Goal: Task Accomplishment & Management: Manage account settings

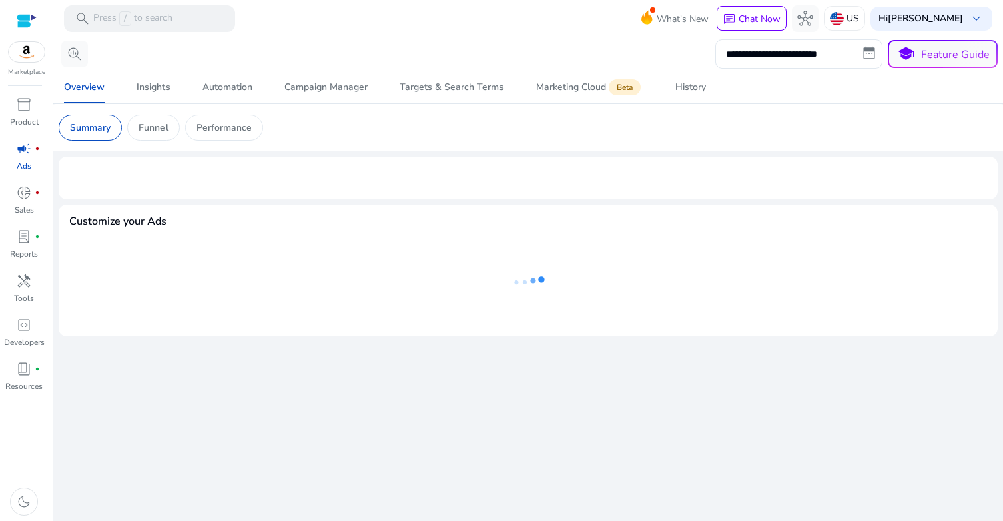
click at [674, 364] on div "**********" at bounding box center [528, 279] width 939 height 484
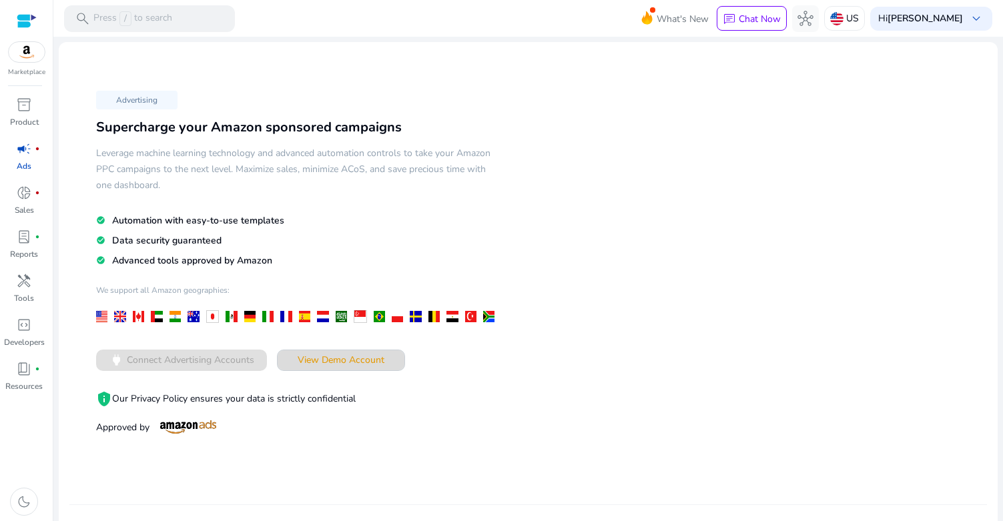
click at [322, 344] on span at bounding box center [341, 360] width 127 height 32
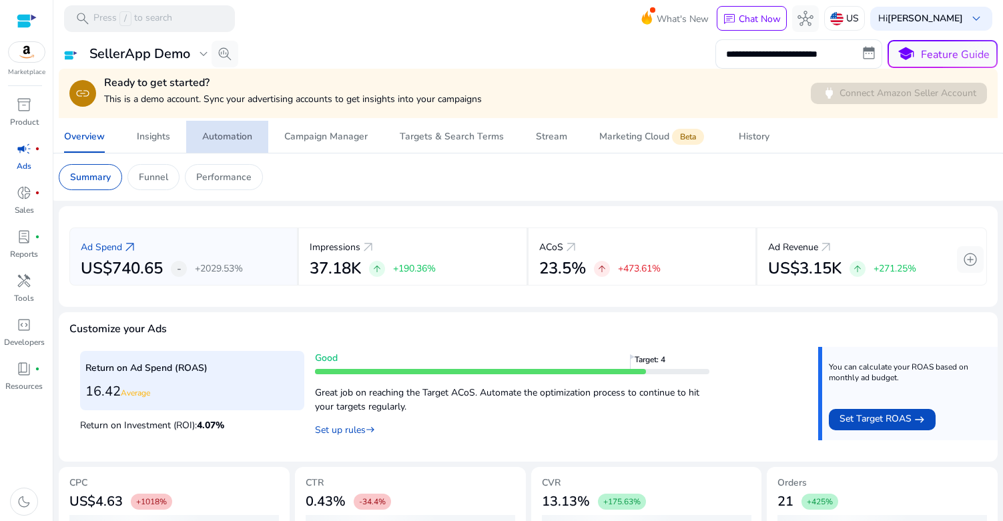
click at [230, 132] on div "Automation" at bounding box center [227, 136] width 50 height 9
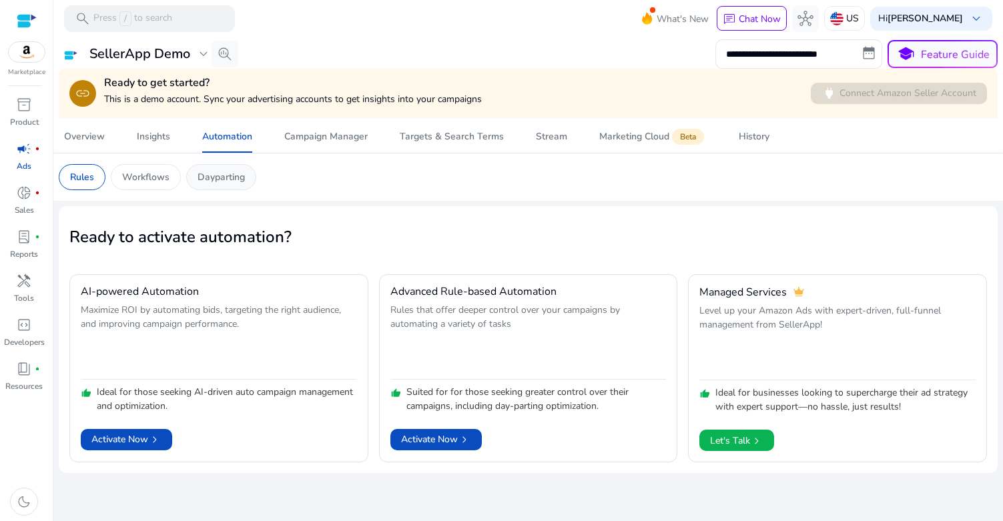
click at [226, 173] on p "Dayparting" at bounding box center [220, 177] width 47 height 14
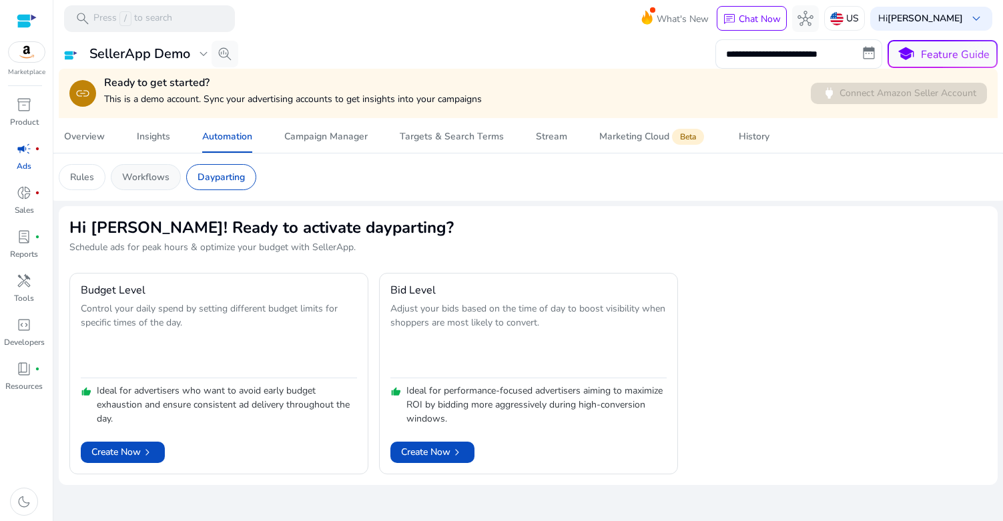
click at [169, 172] on p "Workflows" at bounding box center [145, 177] width 47 height 14
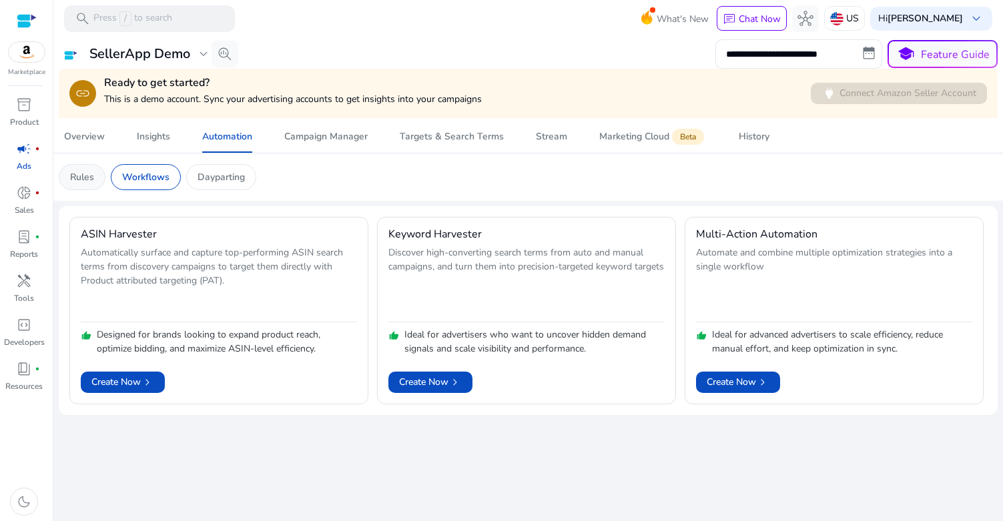
click at [77, 177] on p "Rules" at bounding box center [82, 177] width 24 height 14
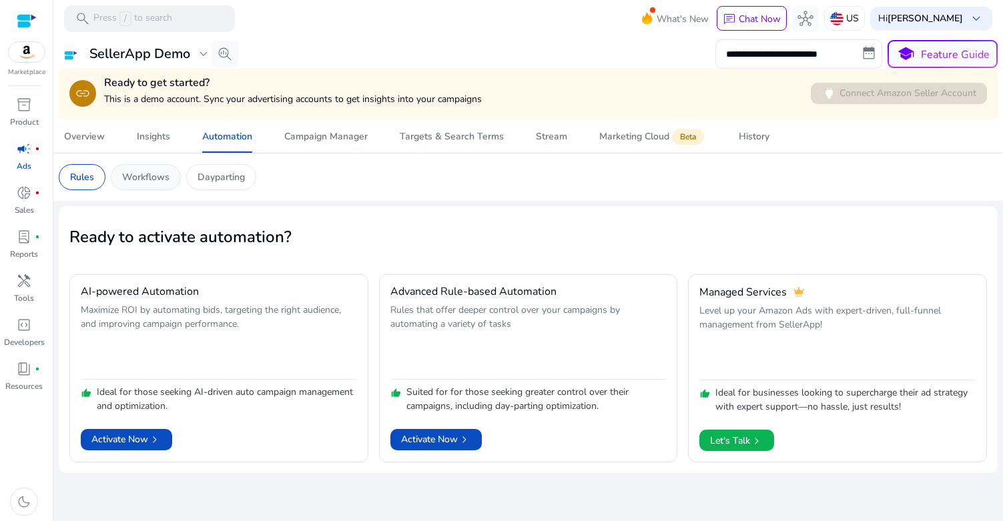
click at [145, 169] on div "Workflows" at bounding box center [146, 177] width 70 height 26
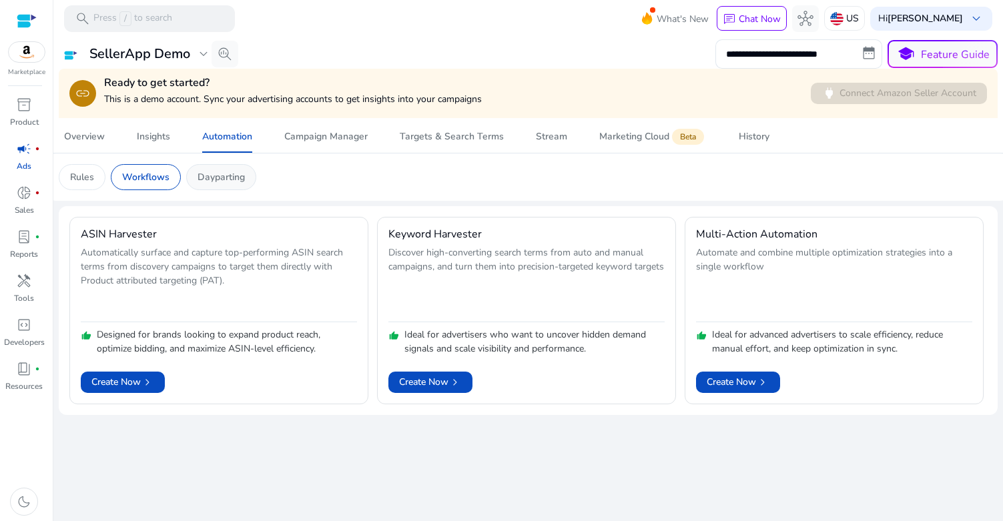
click at [217, 177] on p "Dayparting" at bounding box center [220, 177] width 47 height 14
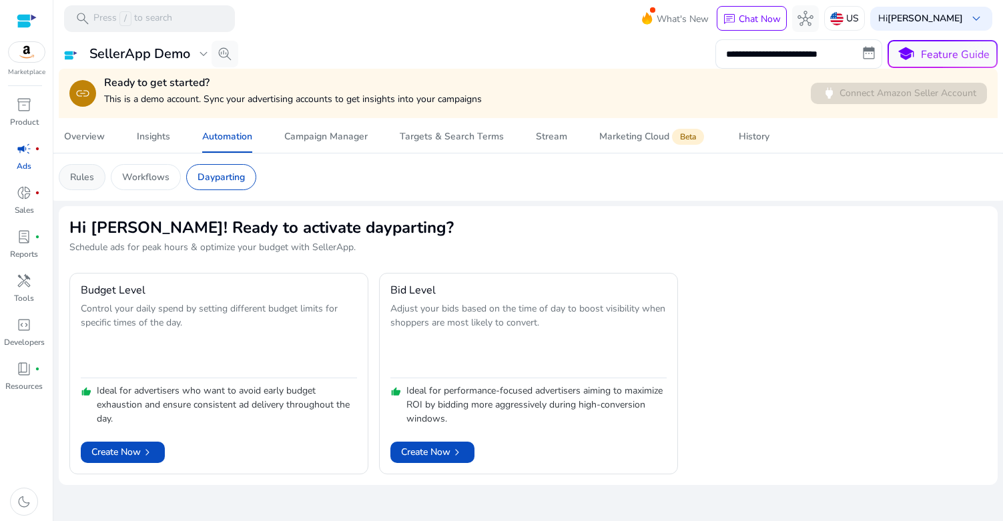
click at [67, 176] on div "Rules" at bounding box center [82, 177] width 47 height 26
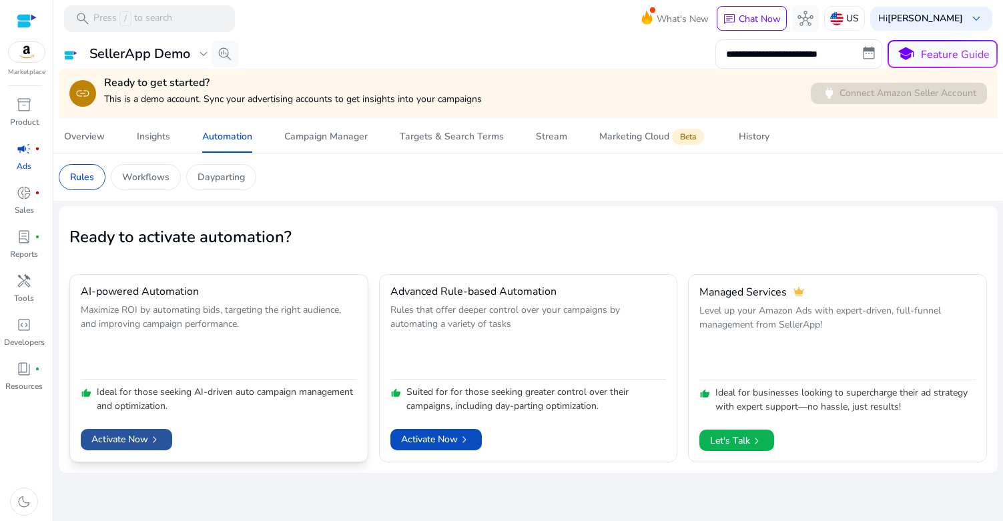
click at [107, 440] on span "Activate Now chevron_right" at bounding box center [126, 439] width 70 height 14
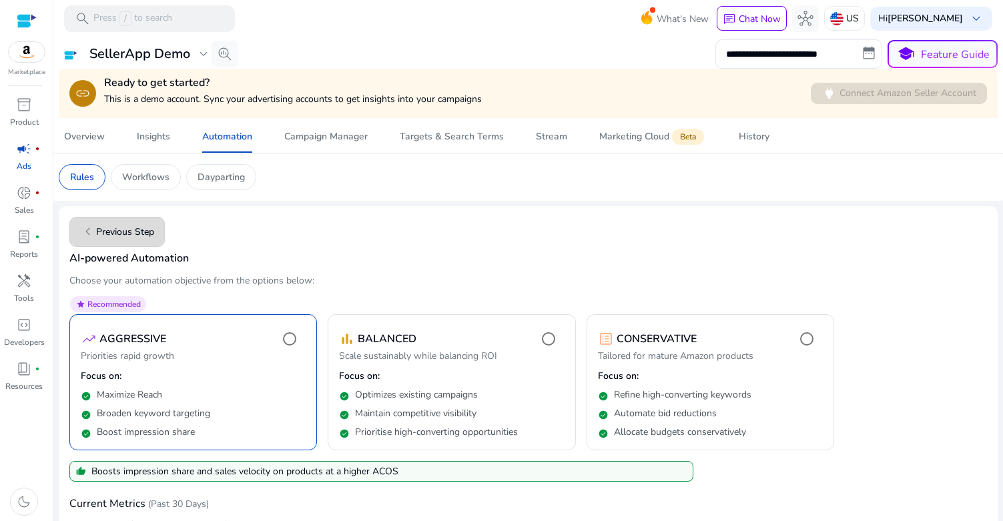
click at [121, 229] on span "chevron_left Previous Step" at bounding box center [117, 232] width 74 height 16
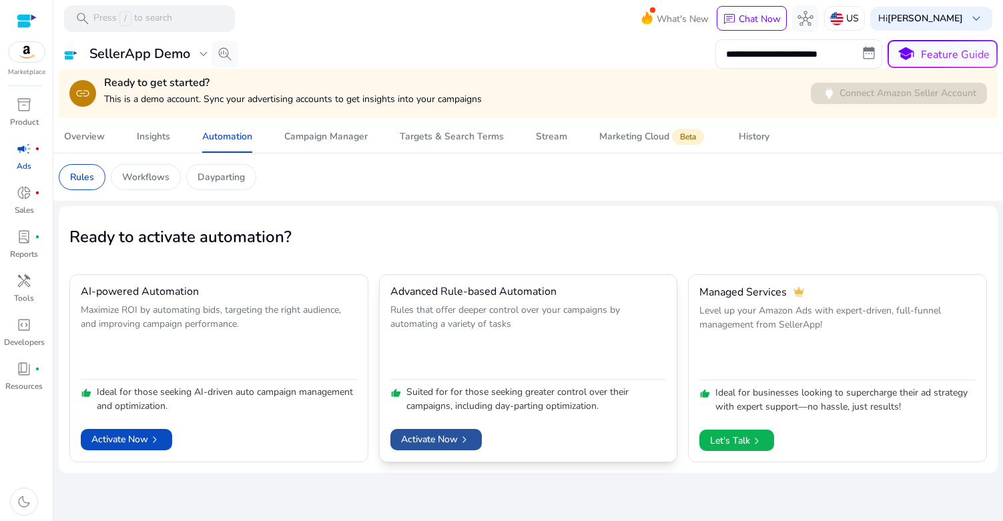
click at [436, 433] on span "Activate Now chevron_right" at bounding box center [436, 439] width 70 height 14
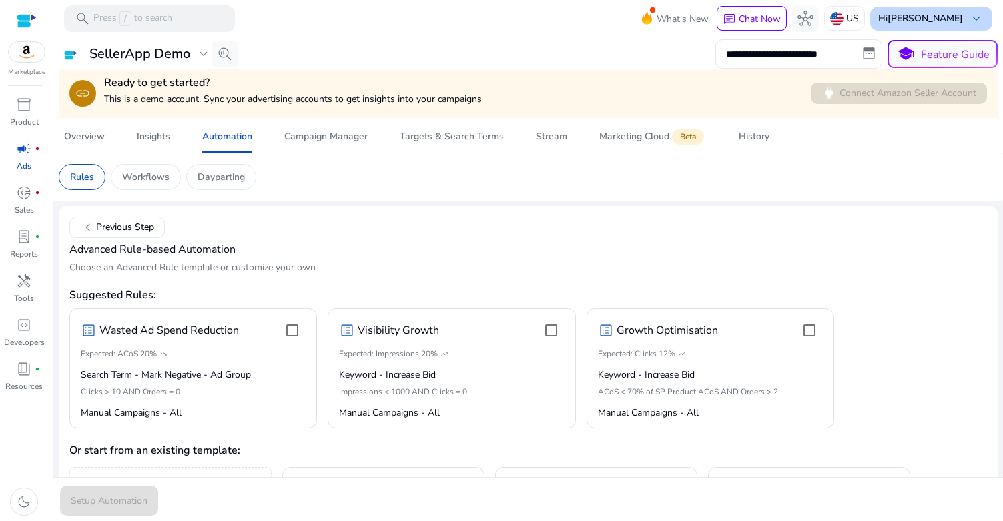
click at [968, 18] on span "keyboard_arrow_down" at bounding box center [976, 19] width 16 height 16
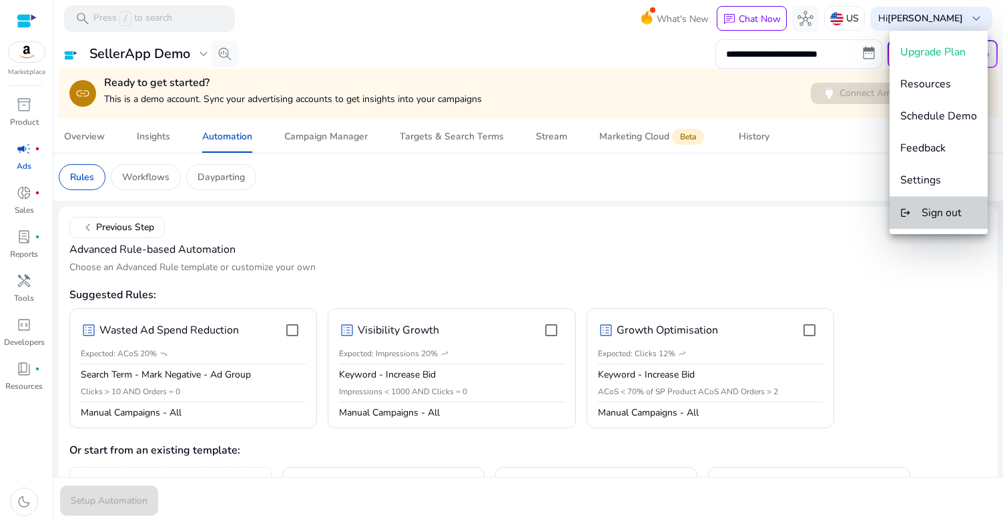
click at [945, 213] on span "Sign out" at bounding box center [941, 213] width 40 height 15
